Goal: Task Accomplishment & Management: Manage account settings

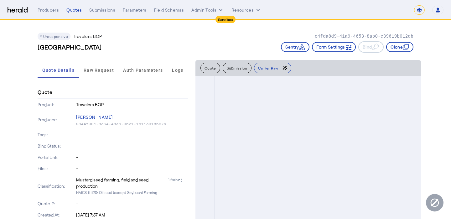
select select "*******"
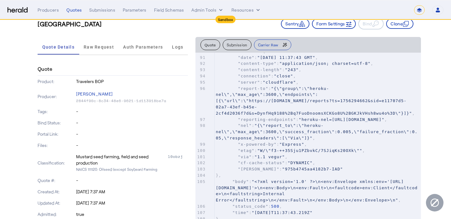
scroll to position [24, 0]
click at [97, 40] on span "Raw Request" at bounding box center [99, 46] width 30 height 15
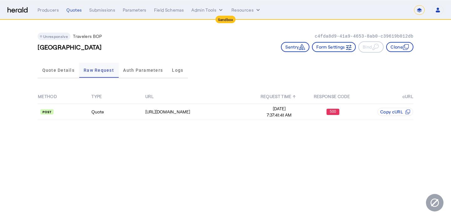
scroll to position [0, 0]
click at [181, 105] on td "[URL][DOMAIN_NAME]" at bounding box center [198, 112] width 107 height 16
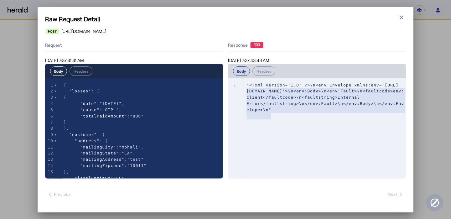
type textarea "**********"
drag, startPoint x: 275, startPoint y: 117, endPoint x: 237, endPoint y: 84, distance: 49.7
click at [237, 84] on div "x 1 "<?xml version='1.0' ?>\n<env:Envelope xmlns:env='[URL][DOMAIN_NAME]'>\n<en…" at bounding box center [324, 136] width 193 height 116
click at [401, 14] on icon "button" at bounding box center [401, 17] width 6 height 6
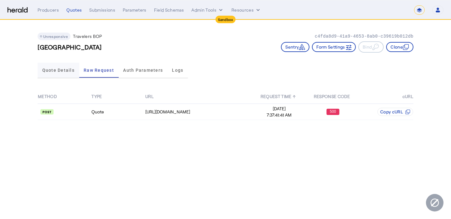
click at [73, 73] on span "Quote Details" at bounding box center [58, 70] width 32 height 15
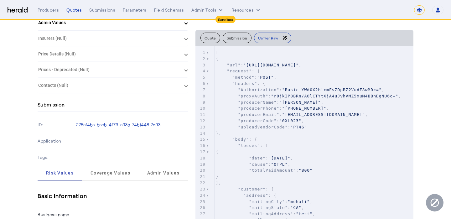
scroll to position [256, 0]
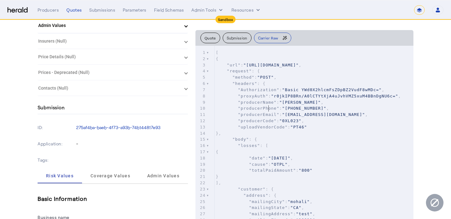
click at [268, 105] on span ""producerName"" at bounding box center [257, 102] width 39 height 5
type input "*****"
click at [236, 51] on input "*****" at bounding box center [238, 49] width 41 height 6
type input "*********"
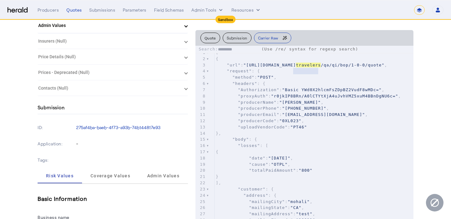
click at [244, 51] on input "*********" at bounding box center [238, 49] width 41 height 6
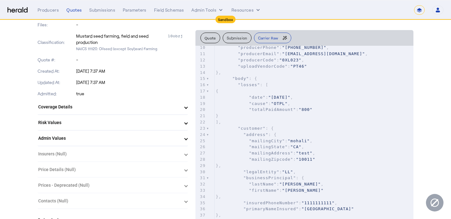
scroll to position [142, 0]
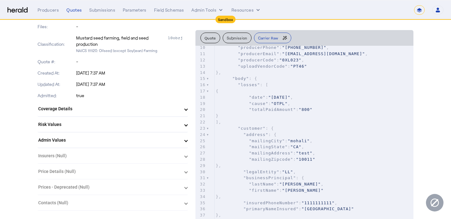
drag, startPoint x: 122, startPoint y: 73, endPoint x: 76, endPoint y: 72, distance: 45.7
click at [76, 72] on p "[DATE] 7:37 AM" at bounding box center [132, 73] width 112 height 6
copy p "[DATE] 7:37 AM"
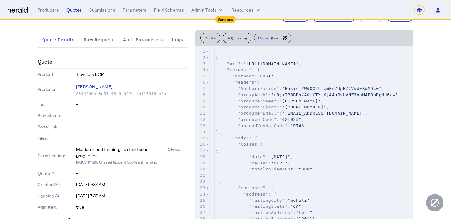
scroll to position [0, 0]
click at [21, 9] on img at bounding box center [18, 10] width 20 height 6
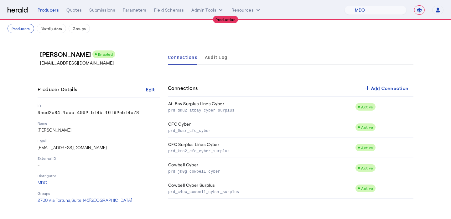
select select "pfm_4d40_mdo"
select select "**********"
click at [54, 13] on div "**********" at bounding box center [241, 9] width 406 height 9
click at [53, 12] on div "Producers" at bounding box center [48, 10] width 21 height 6
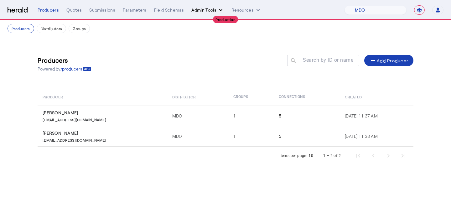
click at [196, 13] on button "Admin Tools" at bounding box center [207, 10] width 33 height 6
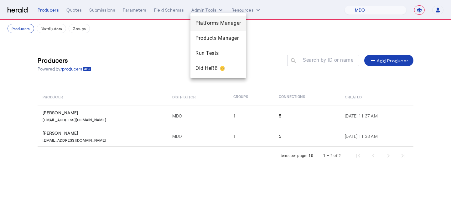
click at [201, 22] on span "Platforms Manager" at bounding box center [218, 23] width 46 height 8
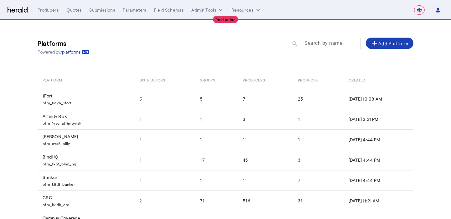
click at [322, 48] on div at bounding box center [327, 47] width 56 height 18
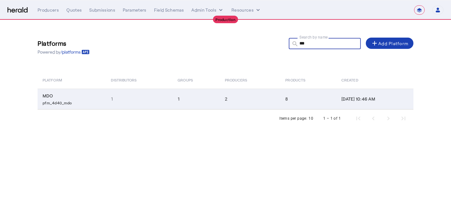
type input "***"
click at [256, 106] on td "2" at bounding box center [250, 99] width 61 height 21
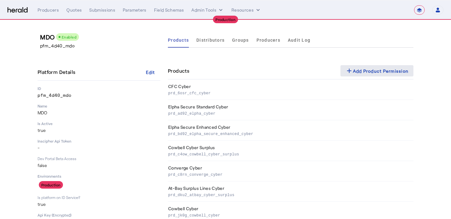
click at [357, 67] on span at bounding box center [376, 70] width 73 height 15
select select "pfm_4d40_mdo"
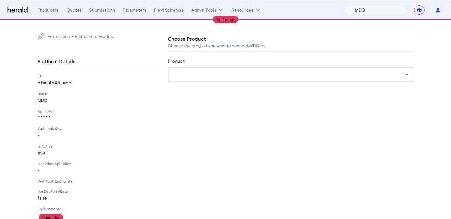
click at [232, 79] on div at bounding box center [290, 74] width 235 height 15
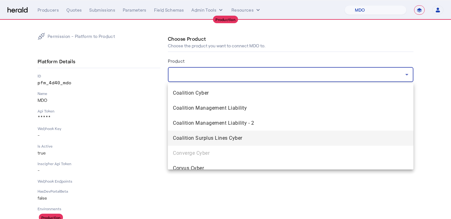
scroll to position [365, 0]
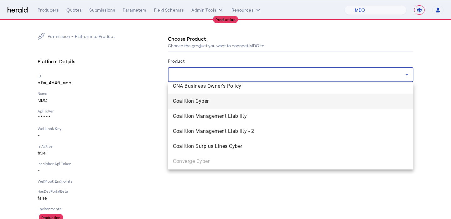
click at [230, 103] on span "Coalition Cyber" at bounding box center [290, 101] width 235 height 8
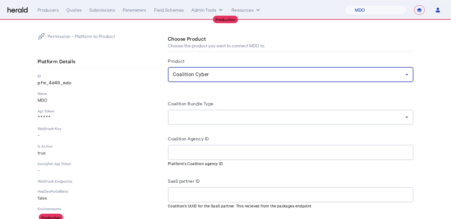
click at [230, 112] on div at bounding box center [290, 117] width 235 height 15
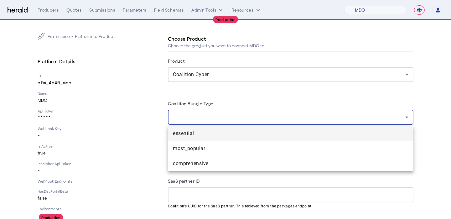
click at [230, 112] on div at bounding box center [225, 109] width 451 height 219
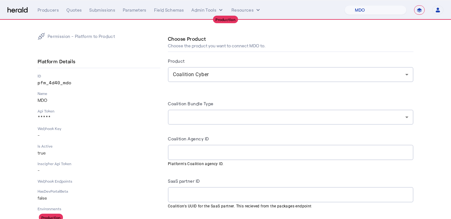
click at [230, 112] on div at bounding box center [290, 117] width 235 height 15
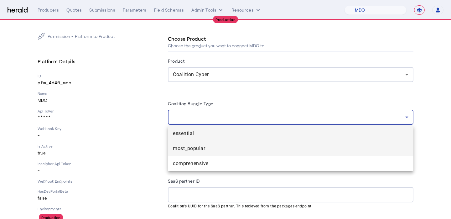
click at [224, 148] on span "most_popular" at bounding box center [290, 149] width 235 height 8
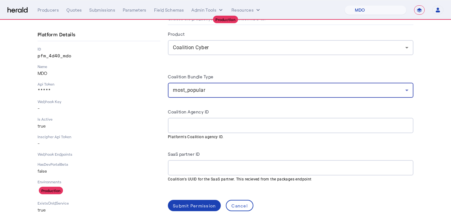
scroll to position [29, 0]
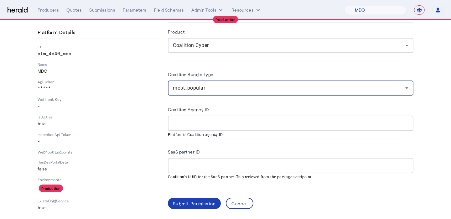
click at [243, 123] on input "Coalition Agency ID" at bounding box center [290, 124] width 235 height 8
paste input "**********"
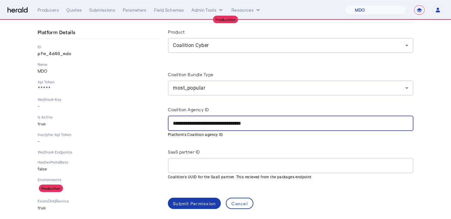
type input "**********"
click at [192, 198] on span at bounding box center [194, 203] width 53 height 15
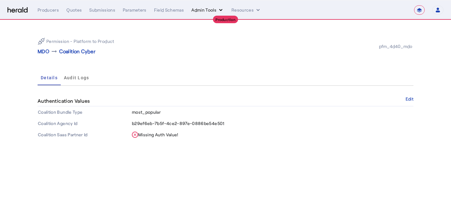
click at [201, 13] on button "Admin Tools" at bounding box center [207, 10] width 33 height 6
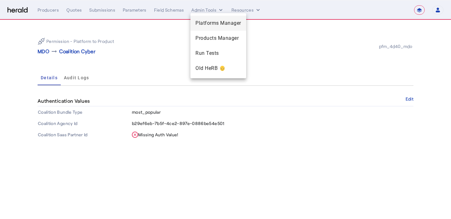
click at [202, 23] on span "Platforms Manager" at bounding box center [218, 23] width 46 height 8
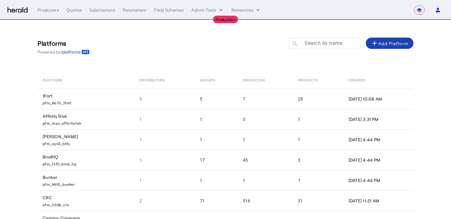
click at [317, 44] on mat-label "Search by name" at bounding box center [323, 43] width 38 height 6
click at [317, 44] on input "Search by name" at bounding box center [327, 43] width 56 height 8
type input "***"
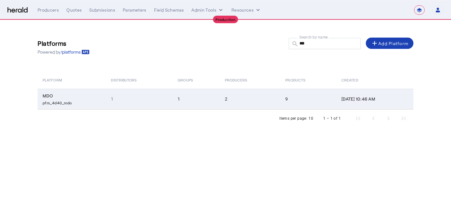
click at [191, 94] on td "1" at bounding box center [195, 99] width 47 height 21
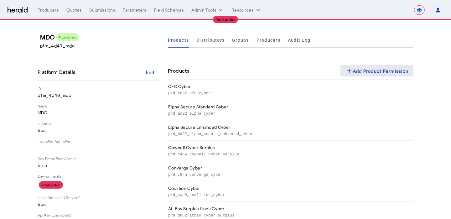
click at [361, 64] on span at bounding box center [376, 70] width 73 height 15
select select "pfm_4d40_mdo"
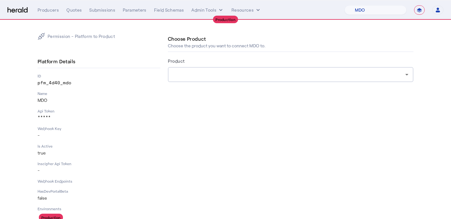
click at [302, 70] on div at bounding box center [290, 74] width 235 height 15
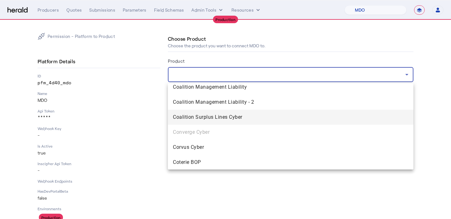
scroll to position [395, 0]
click at [263, 120] on span "Coalition Surplus Lines Cyber" at bounding box center [290, 117] width 235 height 8
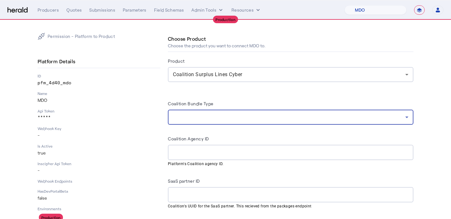
click at [252, 120] on div at bounding box center [289, 117] width 232 height 8
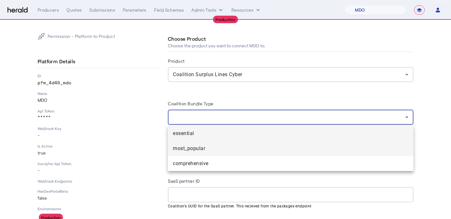
click at [246, 149] on span "most_popular" at bounding box center [290, 149] width 235 height 8
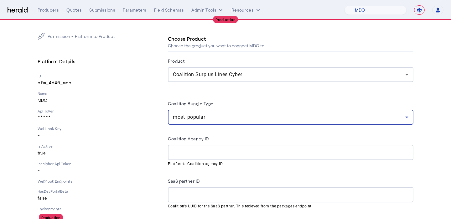
scroll to position [16, 0]
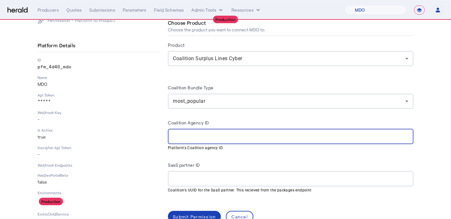
click at [248, 135] on input "Coalition Agency ID" at bounding box center [290, 137] width 235 height 8
paste input "**********"
type input "**********"
click at [195, 213] on div "Submit Permission" at bounding box center [194, 216] width 43 height 7
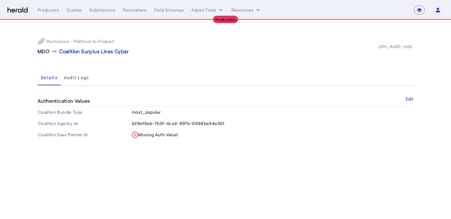
click at [41, 53] on p "MDO" at bounding box center [44, 52] width 12 height 8
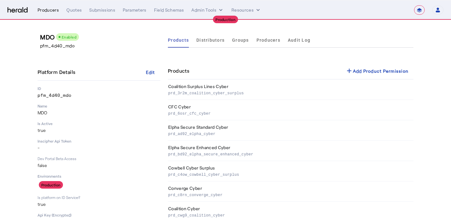
click at [50, 11] on div "Producers" at bounding box center [48, 10] width 21 height 6
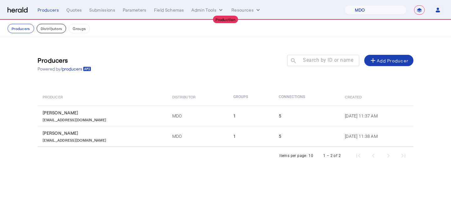
click at [50, 30] on button "Distributors" at bounding box center [52, 28] width 30 height 9
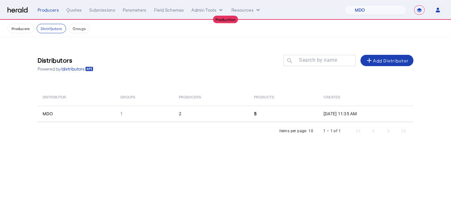
click at [254, 104] on th "Products" at bounding box center [283, 97] width 69 height 18
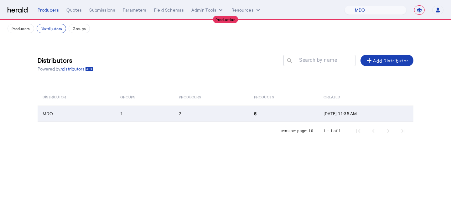
click at [255, 109] on td "5" at bounding box center [283, 113] width 69 height 16
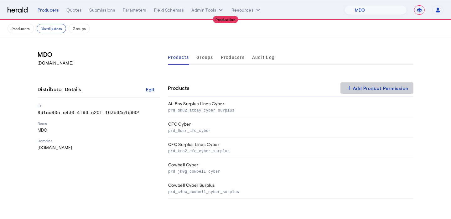
click at [351, 90] on mat-icon "add" at bounding box center [349, 88] width 8 height 8
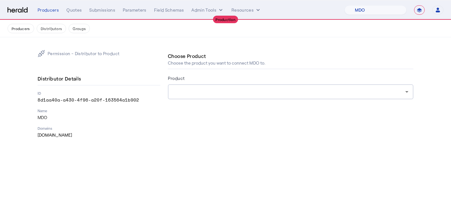
click at [311, 87] on div at bounding box center [290, 91] width 235 height 15
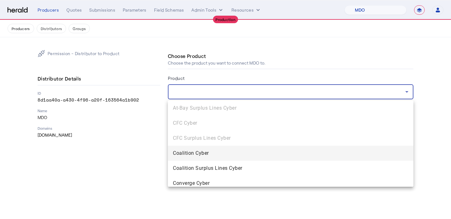
click at [271, 155] on span "Coalition Cyber" at bounding box center [290, 153] width 235 height 8
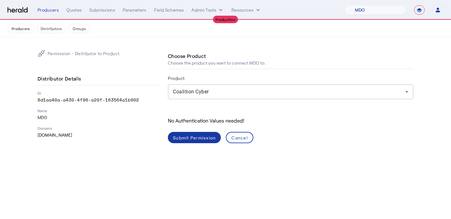
click at [208, 138] on div "Submit Permission" at bounding box center [194, 137] width 43 height 7
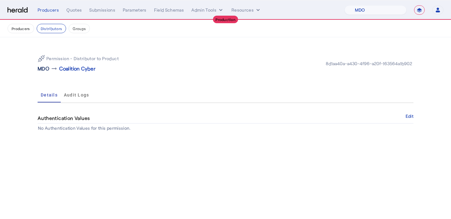
click at [44, 67] on p "MDO" at bounding box center [44, 69] width 12 height 8
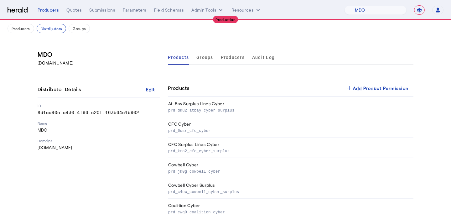
click at [368, 79] on div "Products Groups Producers Audit Log Products add Add Product Permission At-Bay …" at bounding box center [290, 134] width 245 height 169
click at [368, 86] on div "add Add Product Permission" at bounding box center [376, 88] width 63 height 8
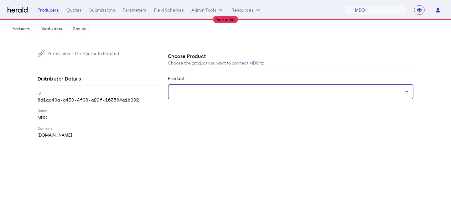
click at [318, 92] on div at bounding box center [289, 92] width 232 height 8
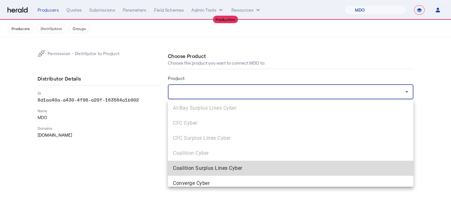
click at [297, 164] on span "Coalition Surplus Lines Cyber" at bounding box center [290, 168] width 235 height 8
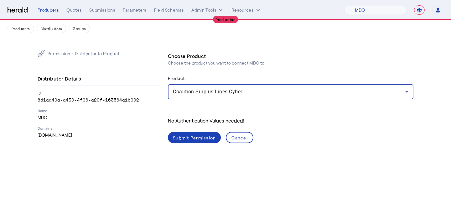
click at [212, 140] on div "Submit Permission" at bounding box center [194, 137] width 43 height 7
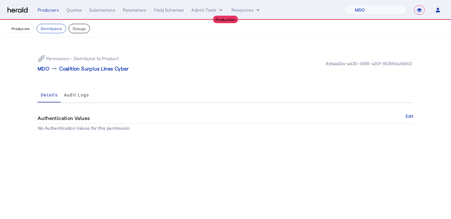
click at [83, 30] on button "Groups" at bounding box center [79, 28] width 21 height 9
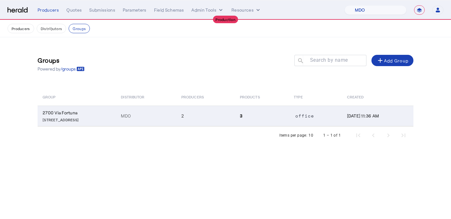
click at [207, 106] on td "2" at bounding box center [205, 115] width 59 height 21
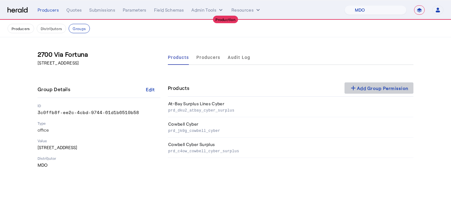
click at [373, 87] on div "add Add Group Permission" at bounding box center [378, 88] width 59 height 8
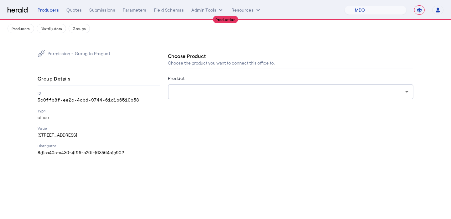
click at [283, 92] on div at bounding box center [289, 92] width 232 height 8
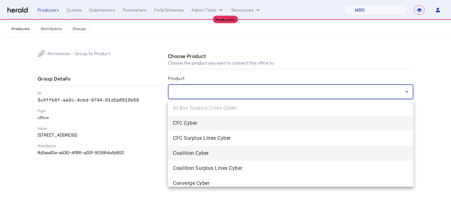
click at [261, 145] on mat-option "Coalition Cyber" at bounding box center [290, 152] width 245 height 15
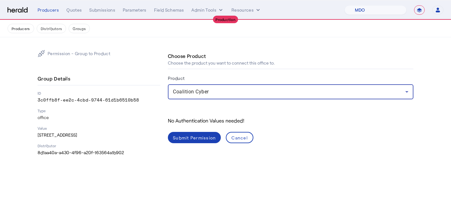
click at [202, 138] on div "Submit Permission" at bounding box center [194, 137] width 43 height 7
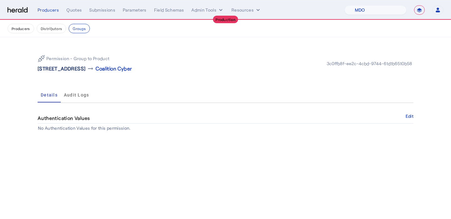
click at [85, 69] on p "2700 Via Fortuna Suite 145 , Austin, TX 78746" at bounding box center [62, 69] width 48 height 8
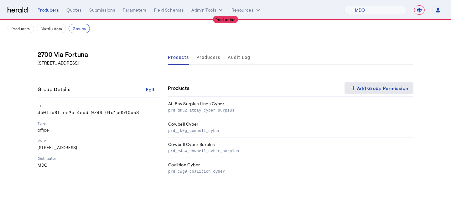
click at [373, 89] on div "add Add Group Permission" at bounding box center [378, 88] width 59 height 8
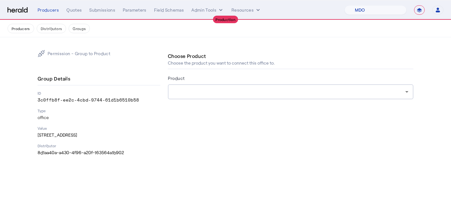
click at [282, 99] on div at bounding box center [290, 91] width 235 height 15
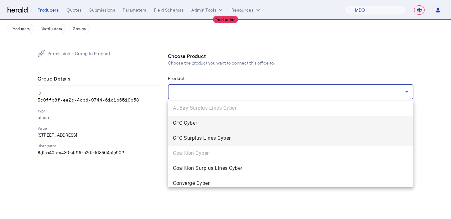
click at [261, 135] on span "CFC Surplus Lines Cyber" at bounding box center [290, 138] width 235 height 8
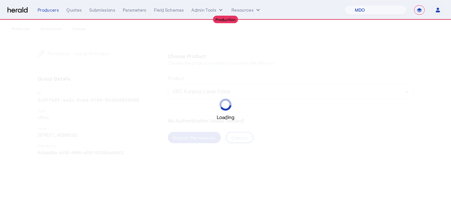
click at [265, 92] on div "Loading" at bounding box center [225, 109] width 451 height 219
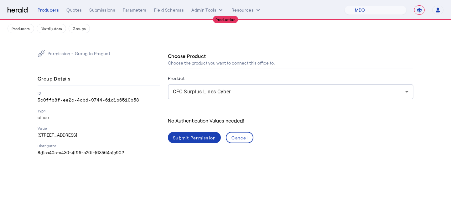
click at [239, 138] on div "Cancel" at bounding box center [239, 137] width 16 height 7
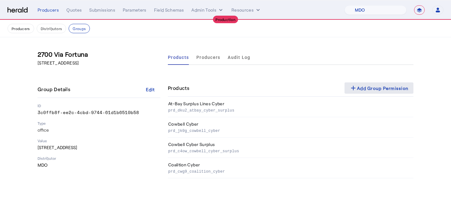
click at [356, 84] on span at bounding box center [378, 87] width 69 height 15
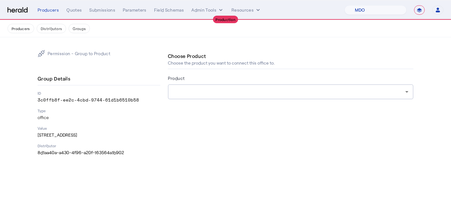
click at [248, 86] on div at bounding box center [290, 91] width 235 height 15
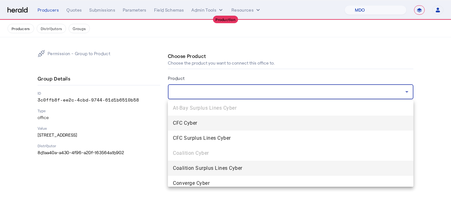
click at [231, 164] on mat-option "Coalition Surplus Lines Cyber" at bounding box center [290, 168] width 245 height 15
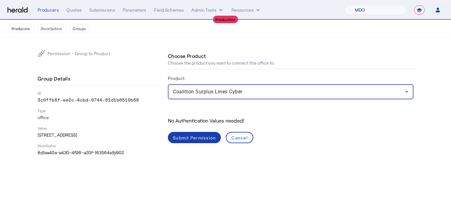
click at [203, 138] on div "Submit Permission" at bounding box center [194, 137] width 43 height 7
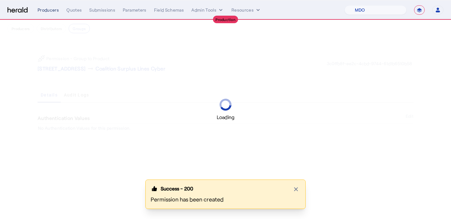
click at [48, 9] on div "Producers" at bounding box center [48, 10] width 21 height 6
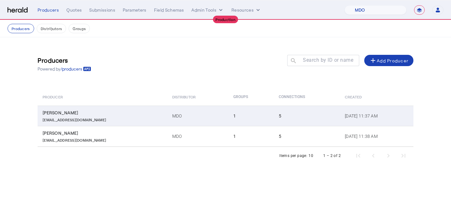
click at [119, 110] on div "Nicholas Plocek" at bounding box center [104, 113] width 122 height 6
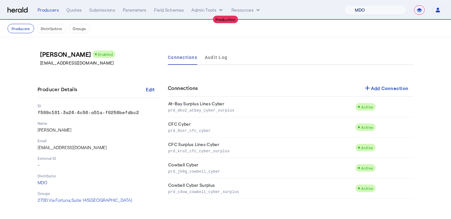
click at [393, 10] on select "1Fort Affinity Risk Billy BindHQ Bunker CRC Campus Coverage Citadel Fifthwall F…" at bounding box center [375, 9] width 62 height 9
select select "pfm_1vyo_affinityrisk"
click at [344, 5] on select "1Fort Affinity Risk Billy BindHQ Bunker CRC Campus Coverage Citadel Fifthwall F…" at bounding box center [375, 9] width 62 height 9
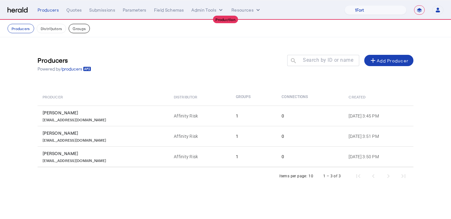
click at [78, 29] on button "Groups" at bounding box center [79, 28] width 21 height 9
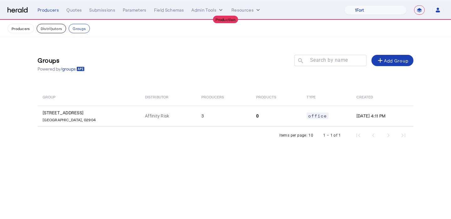
click at [51, 27] on button "Distributors" at bounding box center [52, 28] width 30 height 9
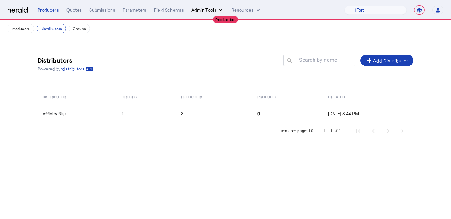
click at [193, 12] on button "Admin Tools" at bounding box center [207, 10] width 33 height 6
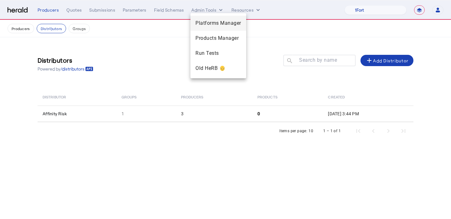
click at [197, 23] on span "Platforms Manager" at bounding box center [218, 23] width 46 height 8
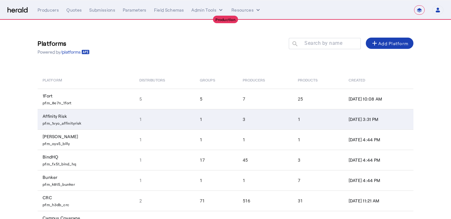
click at [239, 120] on td "3" at bounding box center [264, 119] width 55 height 20
